Goal: Transaction & Acquisition: Download file/media

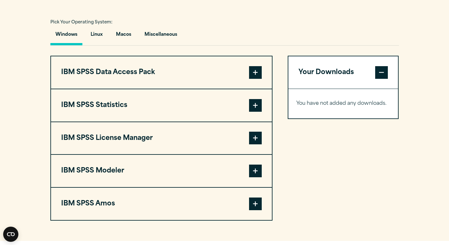
scroll to position [458, 0]
click at [258, 105] on span at bounding box center [255, 105] width 13 height 13
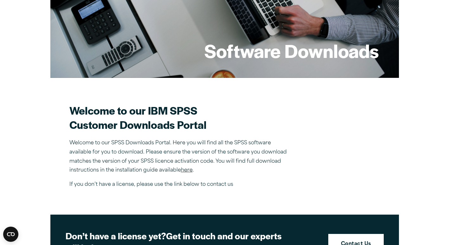
scroll to position [0, 0]
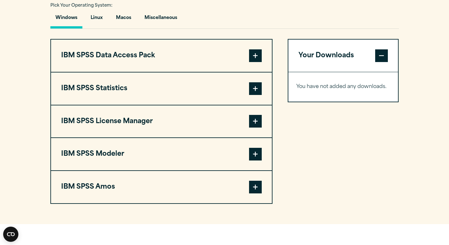
scroll to position [474, 0]
click at [251, 95] on button "IBM SPSS Statistics" at bounding box center [161, 88] width 221 height 32
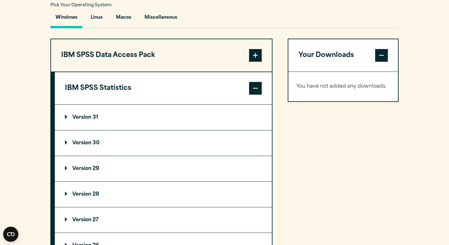
click at [91, 121] on summary "Version 31" at bounding box center [163, 117] width 217 height 25
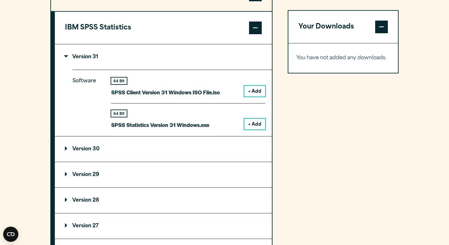
scroll to position [536, 0]
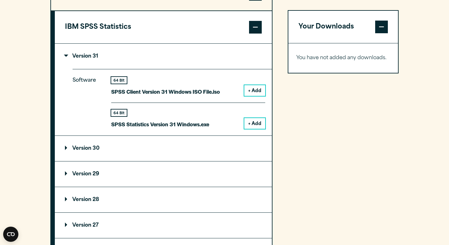
click at [253, 122] on button "+ Add" at bounding box center [254, 123] width 21 height 11
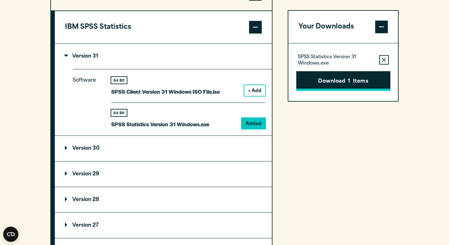
click at [331, 81] on button "Download 1 Items" at bounding box center [343, 81] width 94 height 20
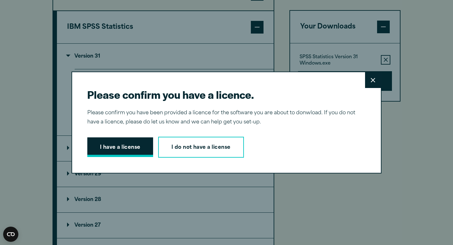
click at [121, 154] on button "I have a license" at bounding box center [120, 147] width 66 height 20
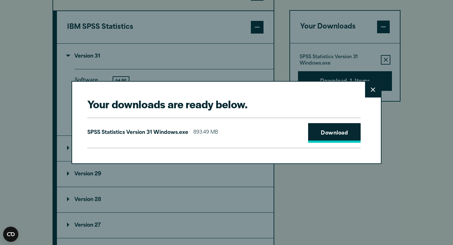
click at [339, 132] on link "Download" at bounding box center [334, 133] width 53 height 20
click at [370, 95] on button "Close" at bounding box center [373, 90] width 16 height 16
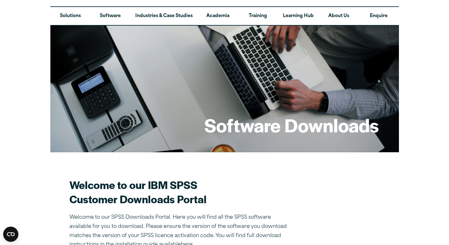
scroll to position [0, 0]
